Goal: Information Seeking & Learning: Learn about a topic

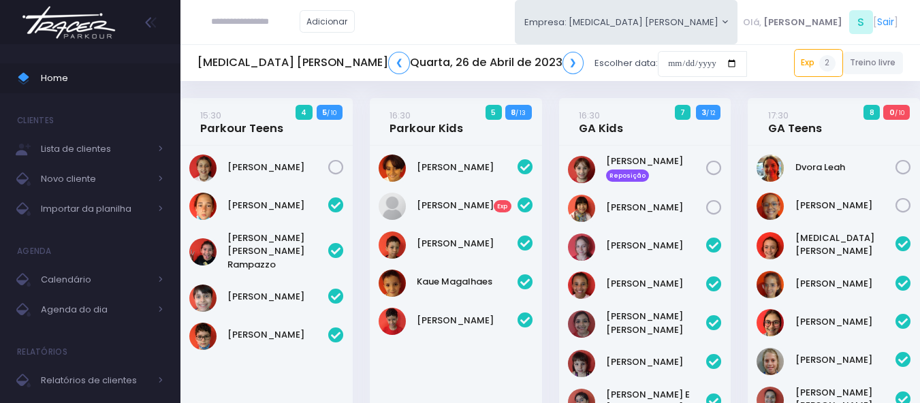
click at [44, 16] on img at bounding box center [68, 23] width 103 height 48
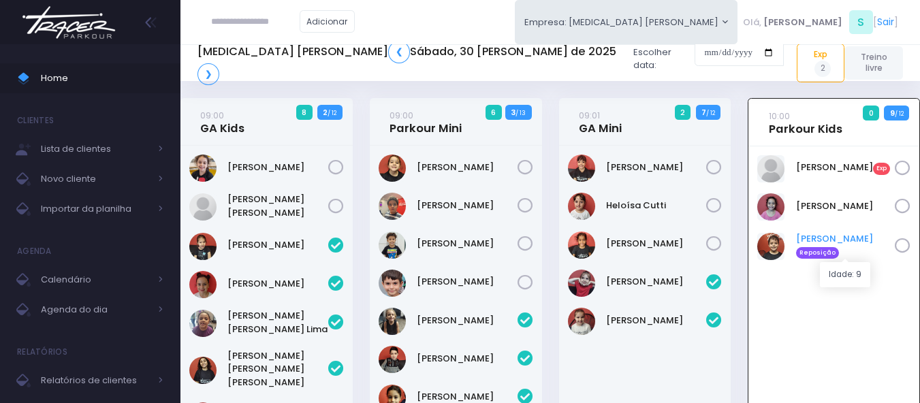
click at [833, 240] on link "João Pedro Perregil Reposição" at bounding box center [845, 245] width 99 height 27
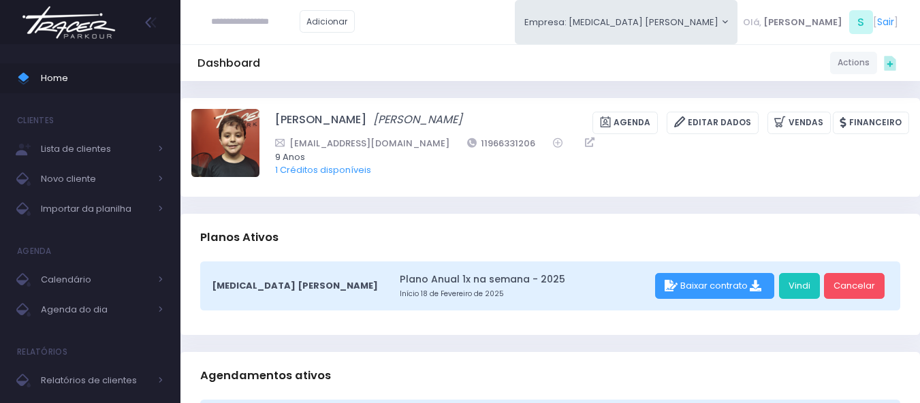
click at [70, 26] on img at bounding box center [68, 23] width 103 height 48
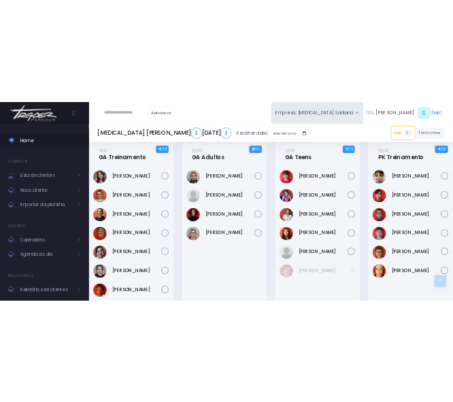
scroll to position [1089, 0]
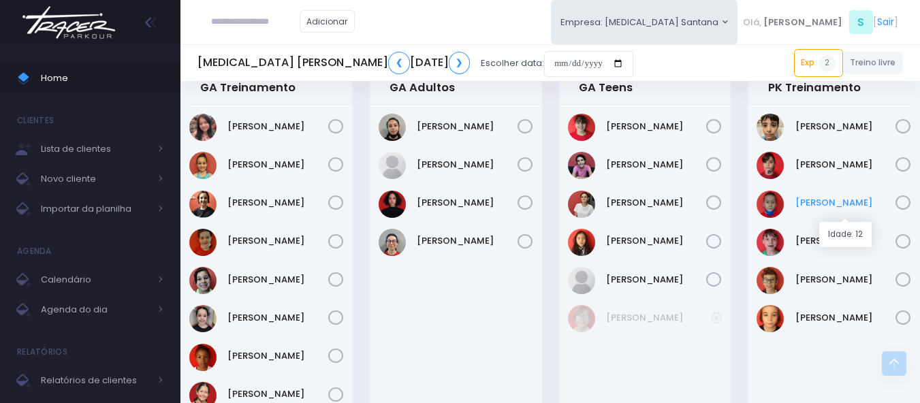
click at [812, 210] on link "Gustavo Yuto" at bounding box center [845, 203] width 101 height 14
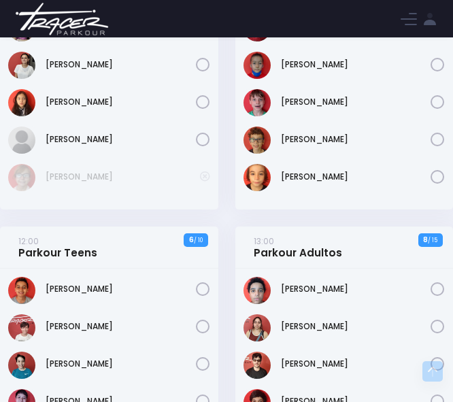
scroll to position [2383, 0]
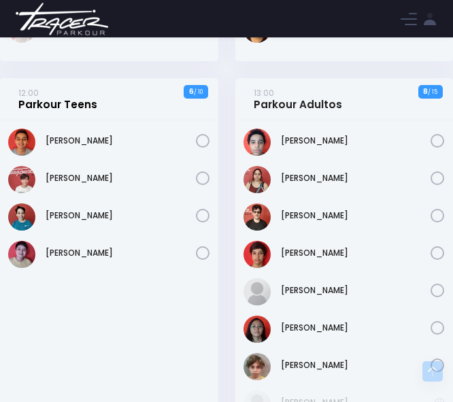
click at [40, 112] on link "12:00 Parkour Teens" at bounding box center [57, 98] width 79 height 25
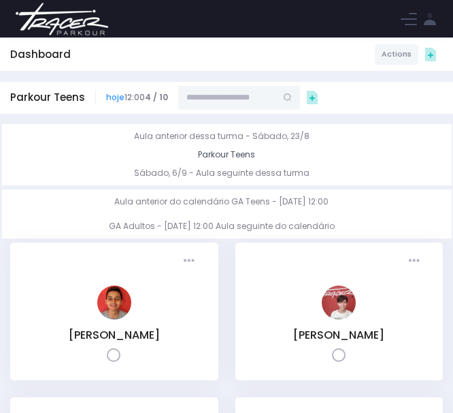
click at [48, 31] on img at bounding box center [61, 19] width 103 height 48
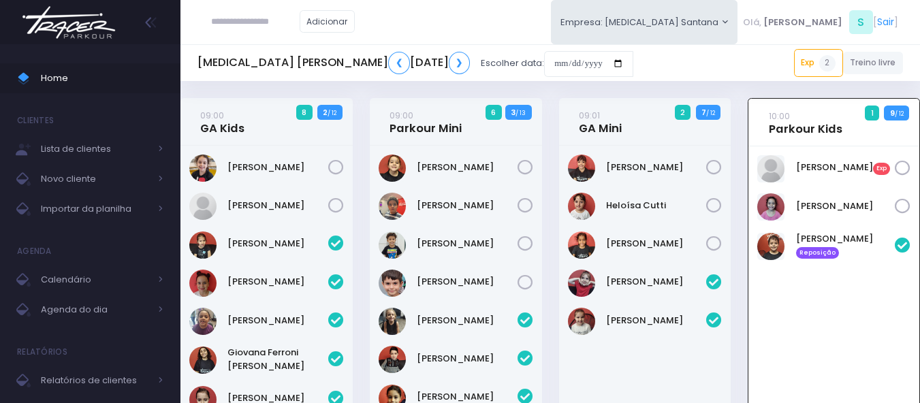
scroll to position [98, 0]
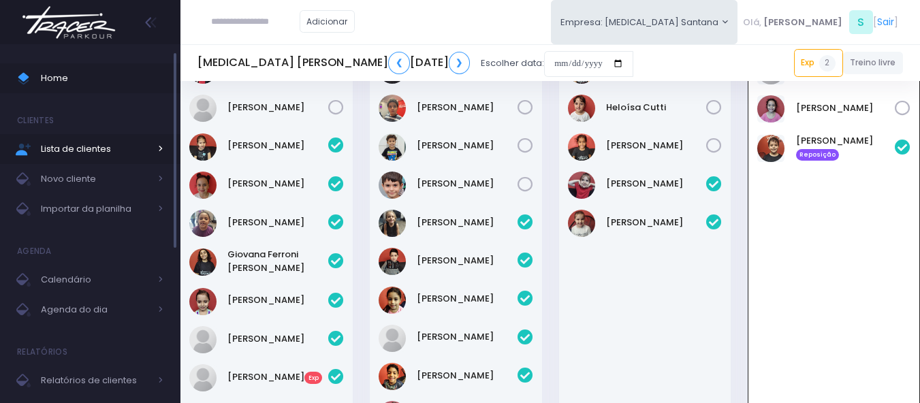
click at [106, 148] on span "Lista de clientes" at bounding box center [95, 149] width 109 height 18
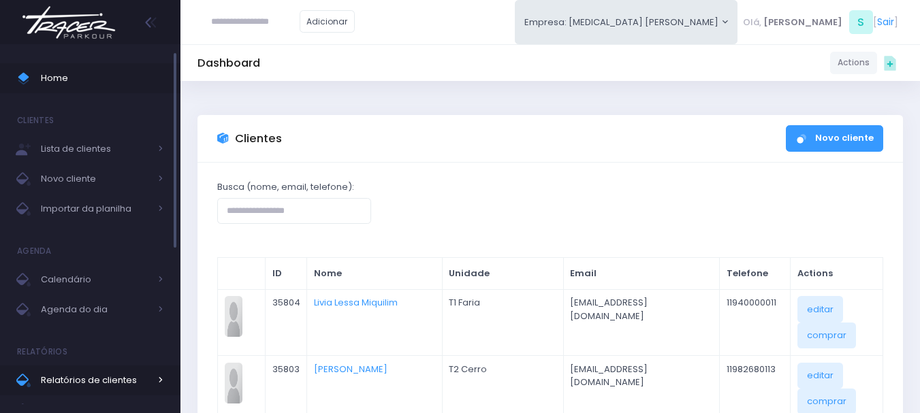
click at [86, 383] on span "Relatórios de clientes" at bounding box center [95, 381] width 109 height 18
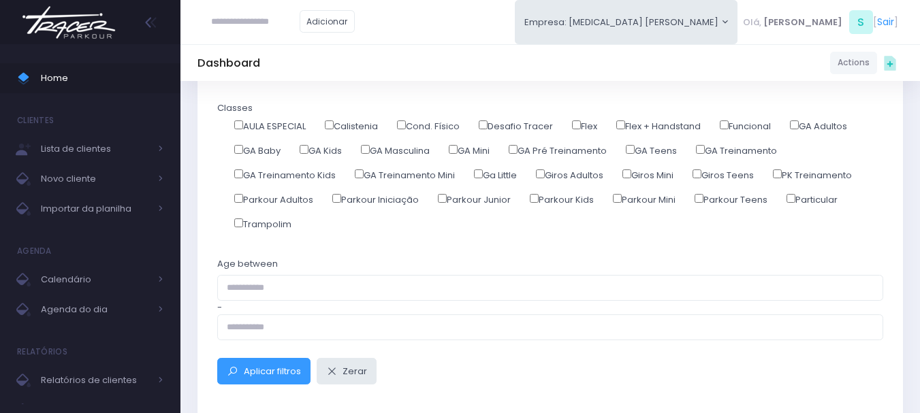
scroll to position [272, 0]
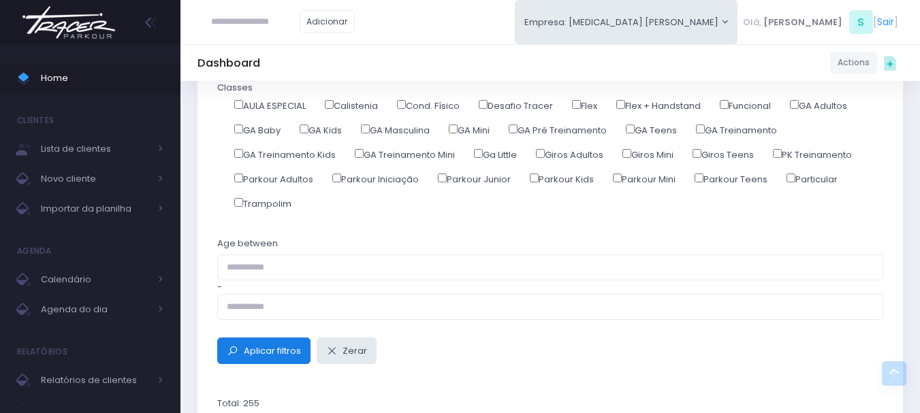
click at [248, 345] on span "Aplicar filtros" at bounding box center [272, 350] width 57 height 13
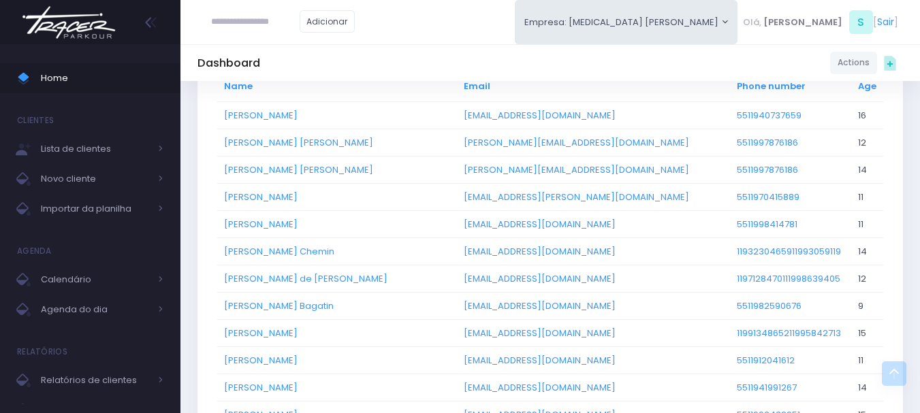
scroll to position [613, 0]
click at [858, 81] on link "Age" at bounding box center [867, 85] width 18 height 13
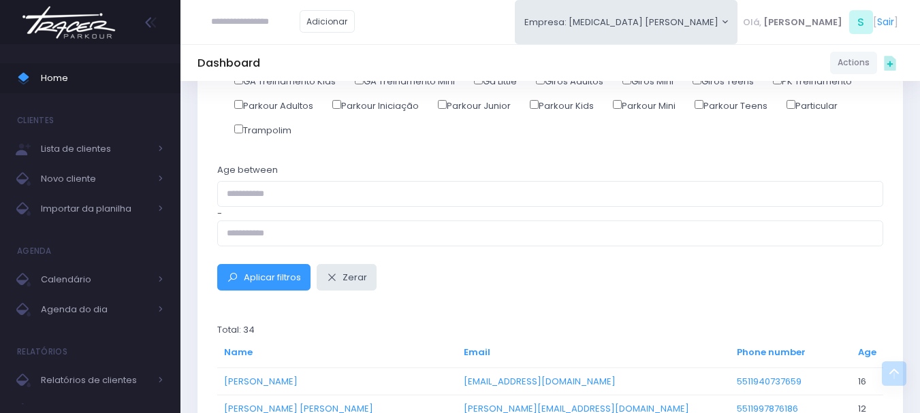
scroll to position [340, 0]
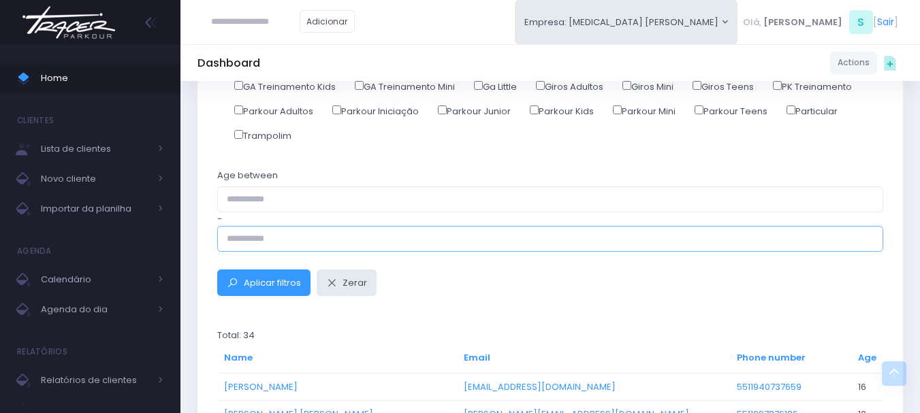
click at [290, 246] on input "text" at bounding box center [550, 239] width 666 height 26
type input "**"
click at [271, 282] on span "Aplicar filtros" at bounding box center [272, 282] width 57 height 13
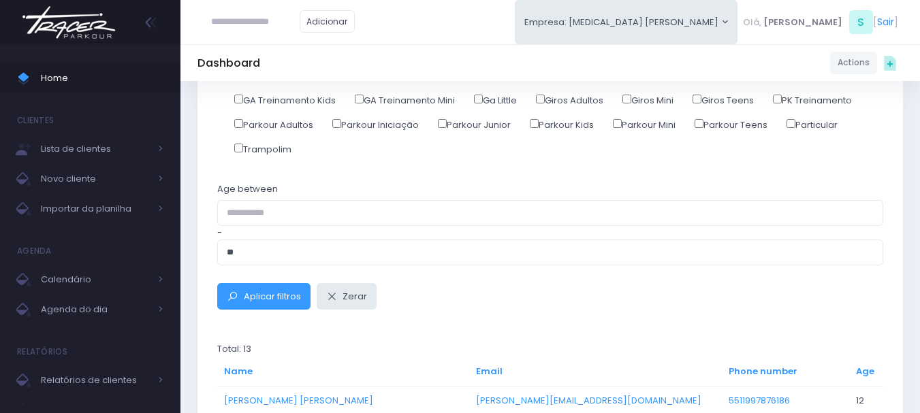
scroll to position [340, 0]
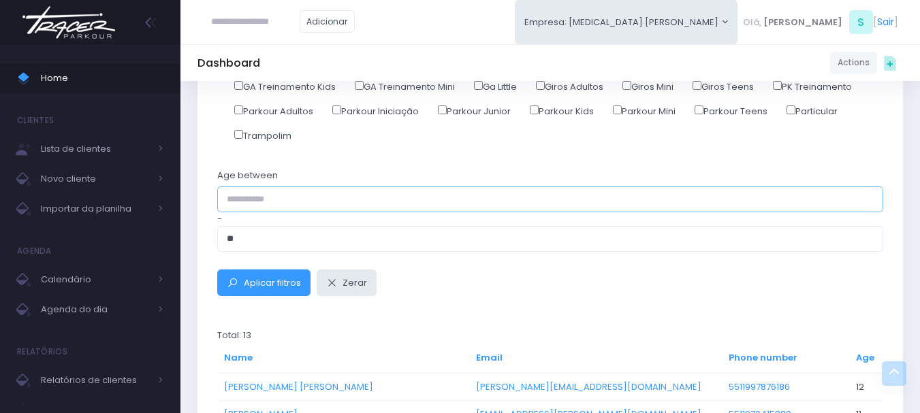
click at [289, 210] on input "text" at bounding box center [550, 200] width 666 height 26
type input "**"
click at [261, 287] on span "Aplicar filtros" at bounding box center [272, 282] width 57 height 13
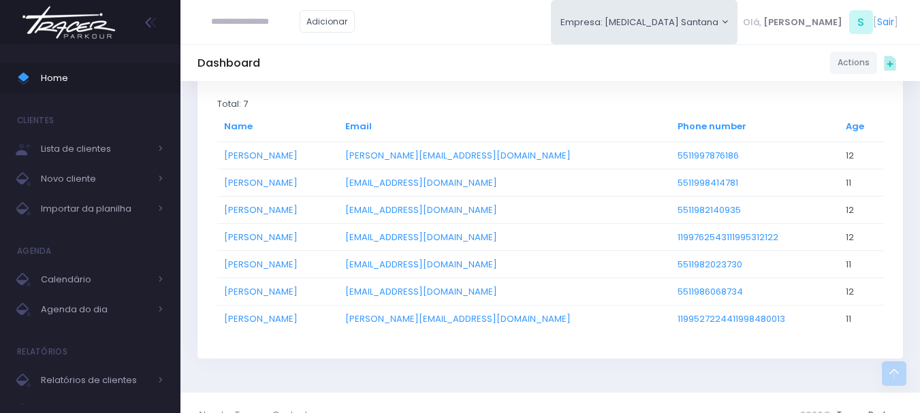
scroll to position [596, 0]
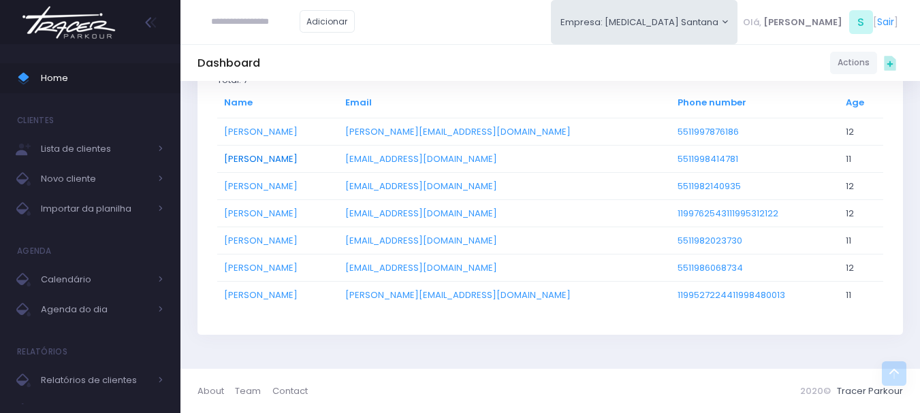
click at [254, 162] on link "[PERSON_NAME]" at bounding box center [261, 159] width 74 height 13
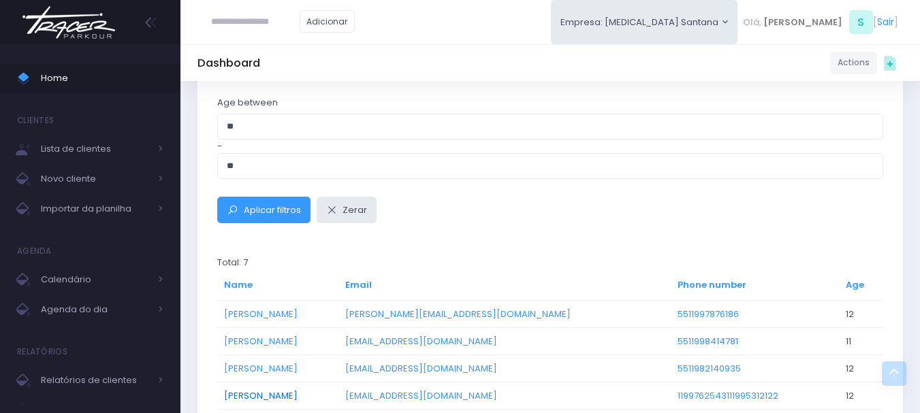
scroll to position [391, 0]
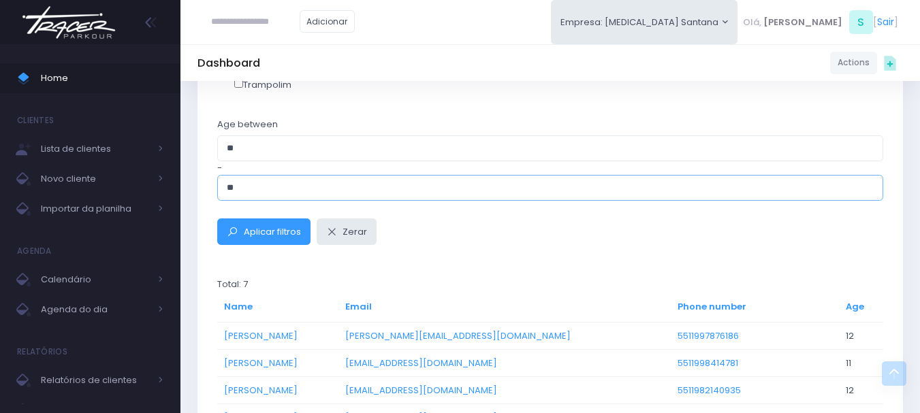
click at [266, 199] on input "**" at bounding box center [550, 188] width 666 height 26
type input "**"
click at [270, 146] on input "**" at bounding box center [550, 148] width 666 height 26
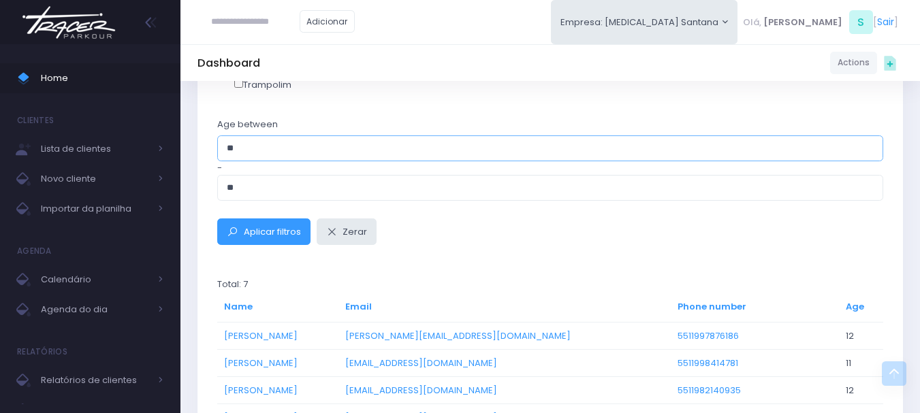
type input "**"
click at [272, 246] on div "Client Status Ativos Ex-alunos Gender Masculino Feminino Outro Location Tracer …" at bounding box center [549, 155] width 705 height 768
click at [270, 238] on span "Aplicar filtros" at bounding box center [272, 231] width 57 height 13
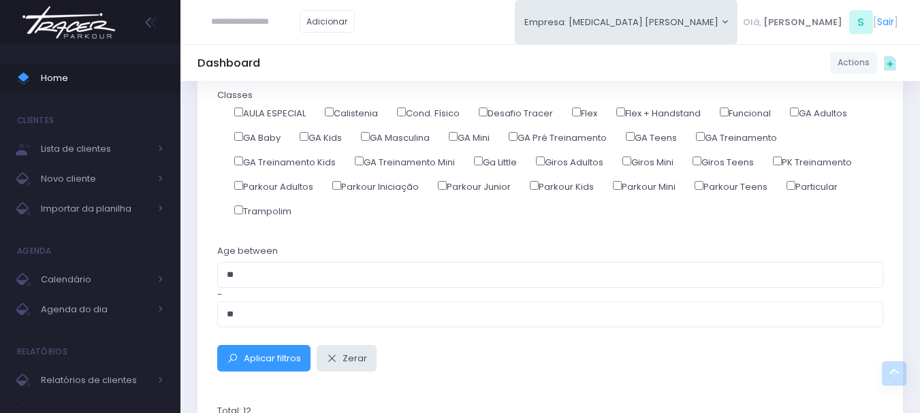
scroll to position [272, 0]
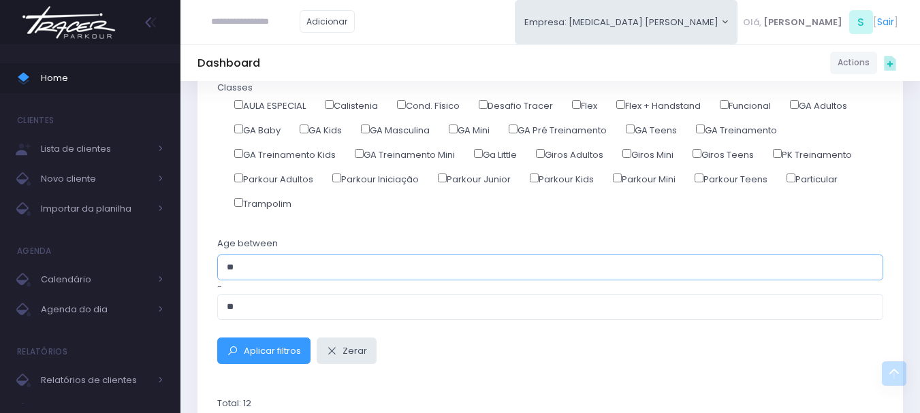
click at [276, 271] on input "**" at bounding box center [550, 268] width 666 height 26
type input "**"
click at [267, 312] on input "**" at bounding box center [550, 307] width 666 height 26
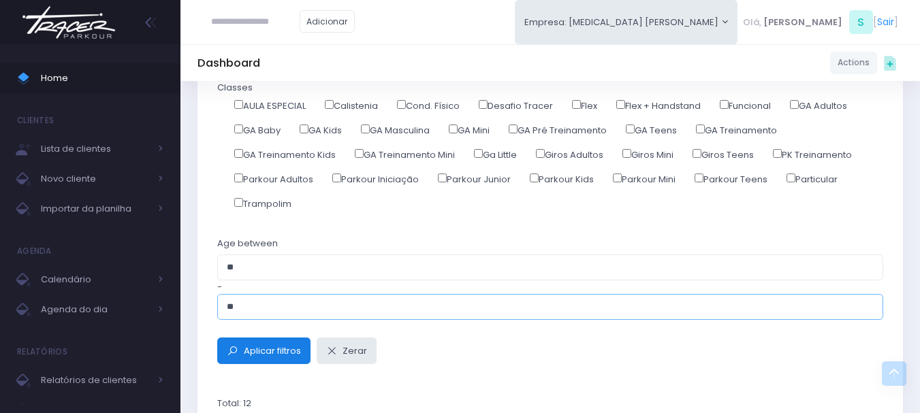
type input "**"
click at [269, 346] on span "Aplicar filtros" at bounding box center [272, 350] width 57 height 13
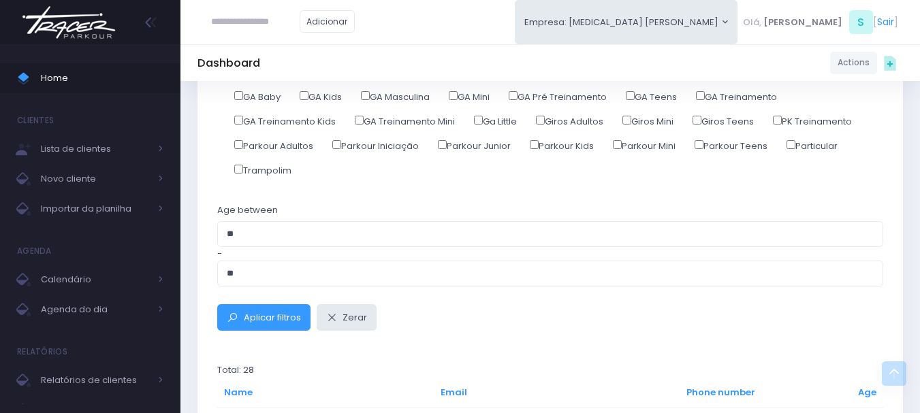
scroll to position [340, 0]
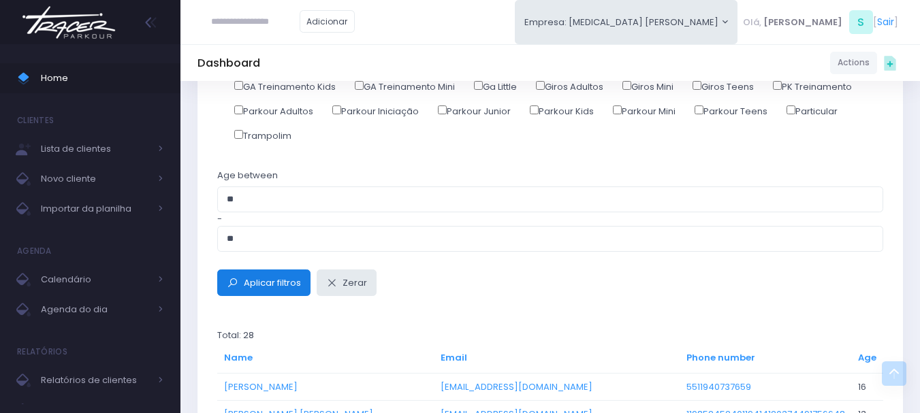
click at [259, 274] on button "Aplicar filtros" at bounding box center [263, 283] width 93 height 26
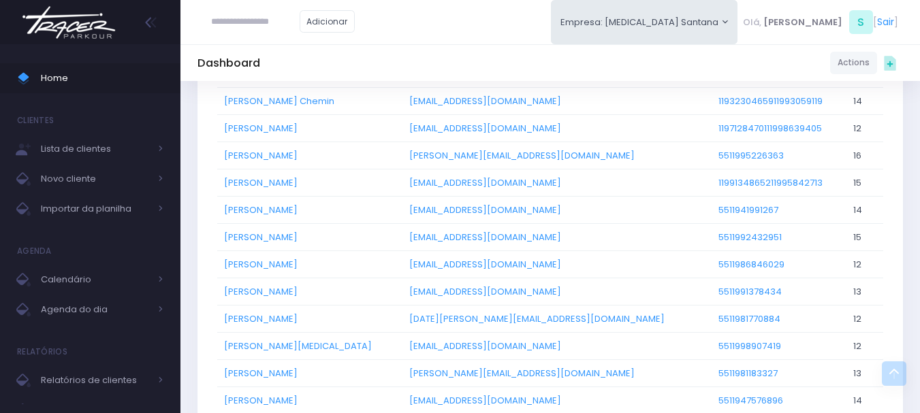
scroll to position [749, 0]
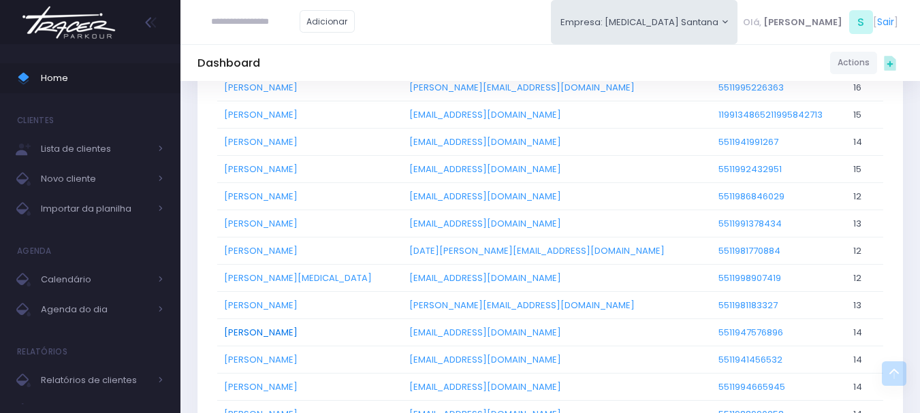
click at [263, 332] on link "[PERSON_NAME]" at bounding box center [261, 332] width 74 height 13
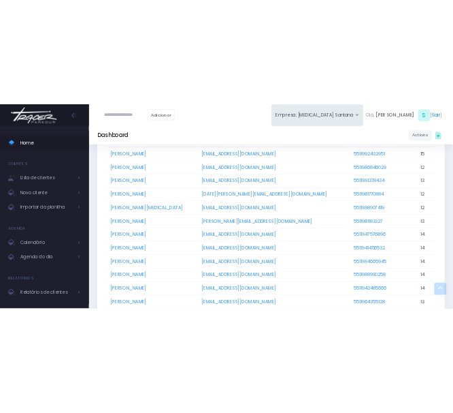
scroll to position [885, 0]
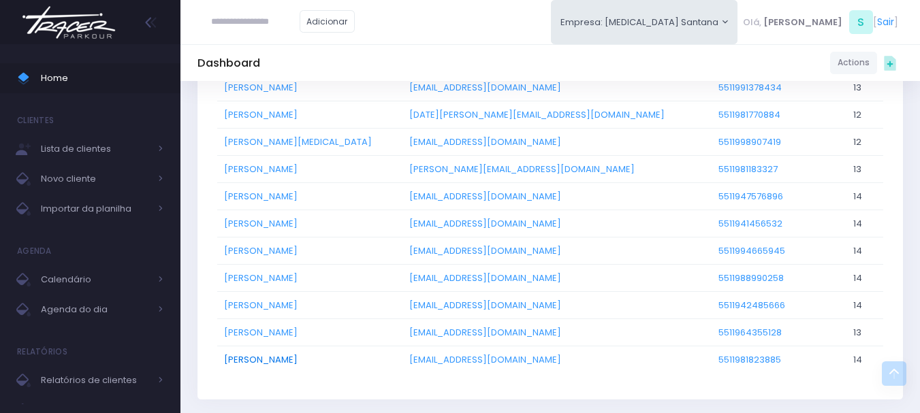
click at [270, 359] on link "[PERSON_NAME]" at bounding box center [261, 359] width 74 height 13
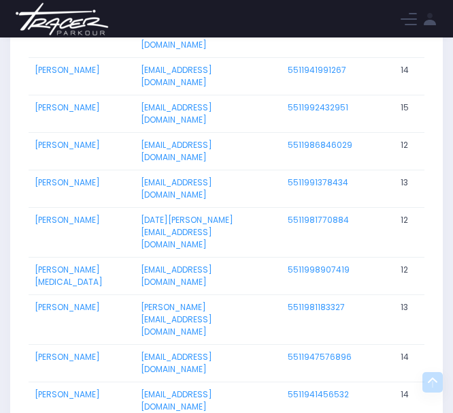
scroll to position [878, 0]
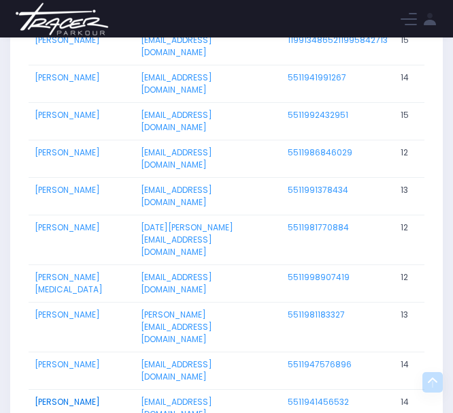
click at [68, 396] on link "[PERSON_NAME]" at bounding box center [67, 402] width 65 height 12
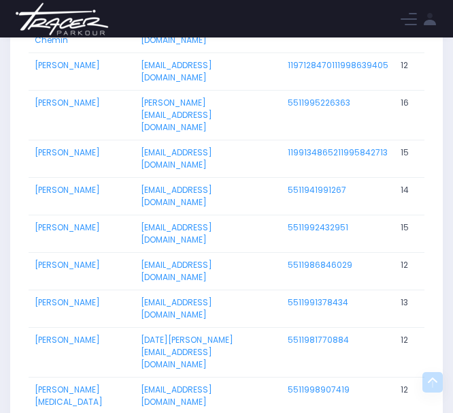
scroll to position [673, 0]
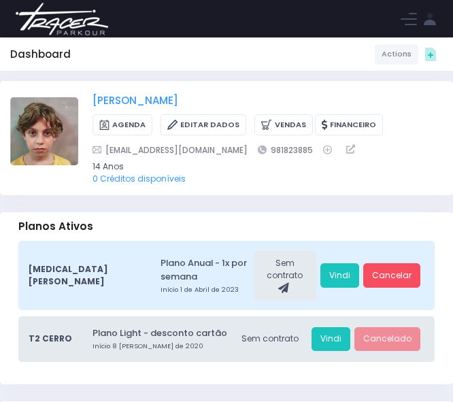
click at [158, 99] on link "[PERSON_NAME]" at bounding box center [136, 101] width 86 height 16
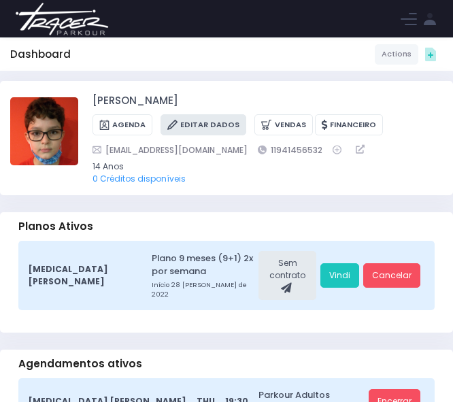
click at [174, 126] on icon at bounding box center [173, 125] width 13 height 14
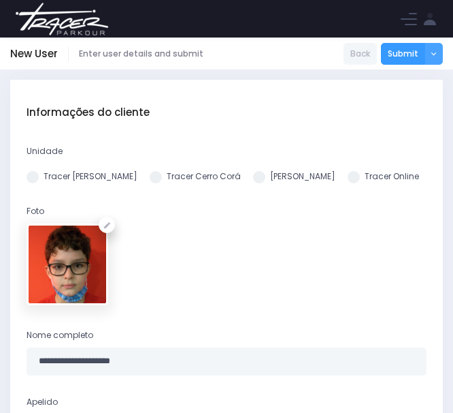
click at [44, 18] on img at bounding box center [61, 19] width 103 height 48
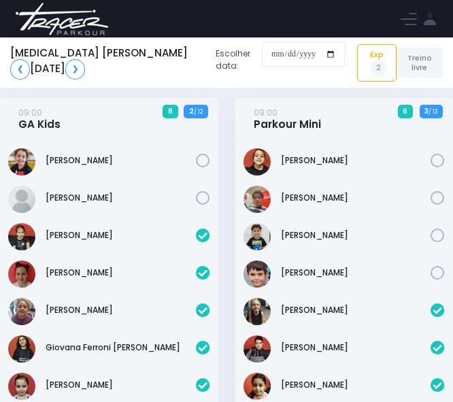
scroll to position [593, 0]
